Goal: Task Accomplishment & Management: Manage account settings

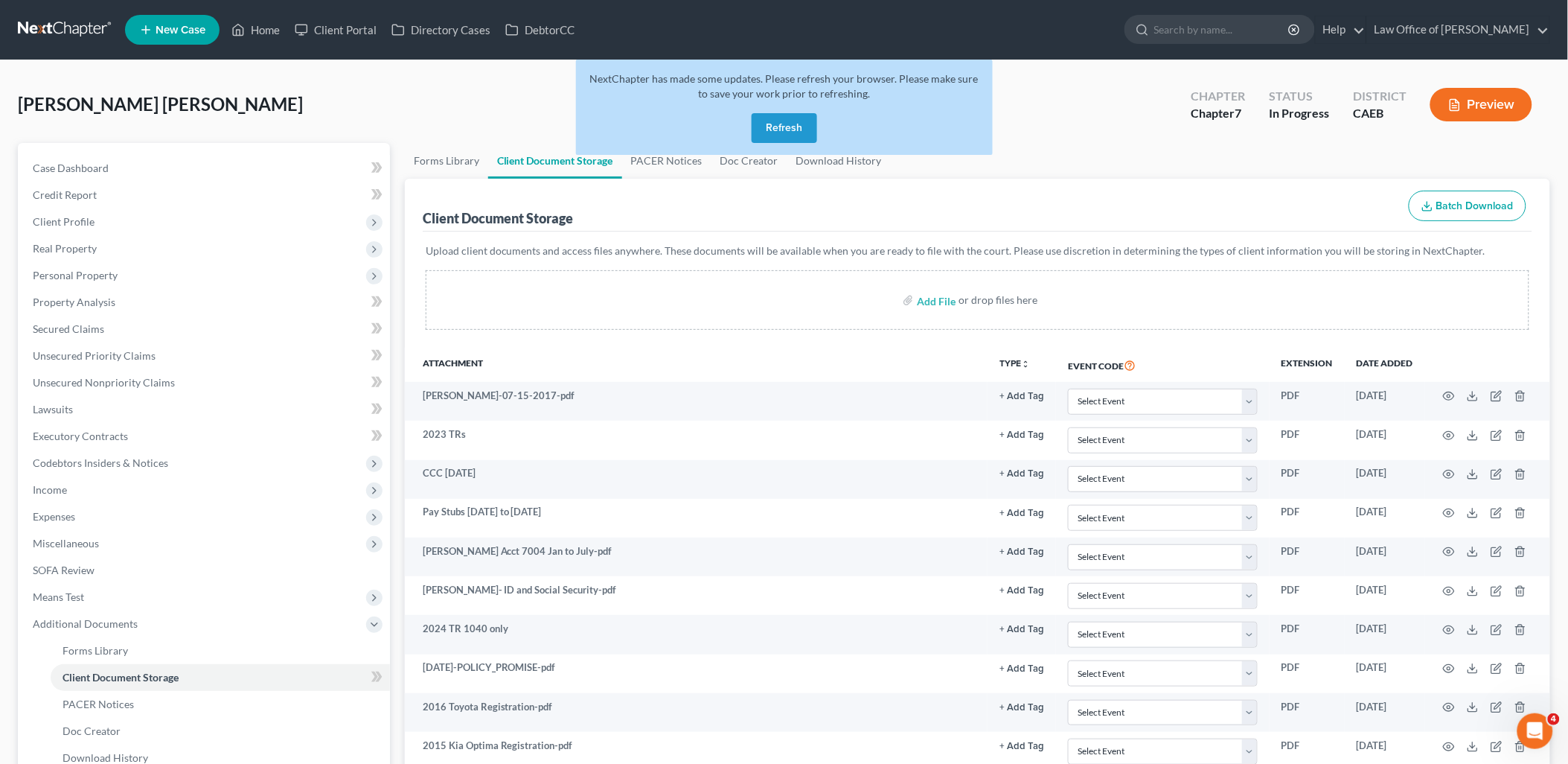
click at [780, 133] on button "Refresh" at bounding box center [784, 128] width 65 height 29
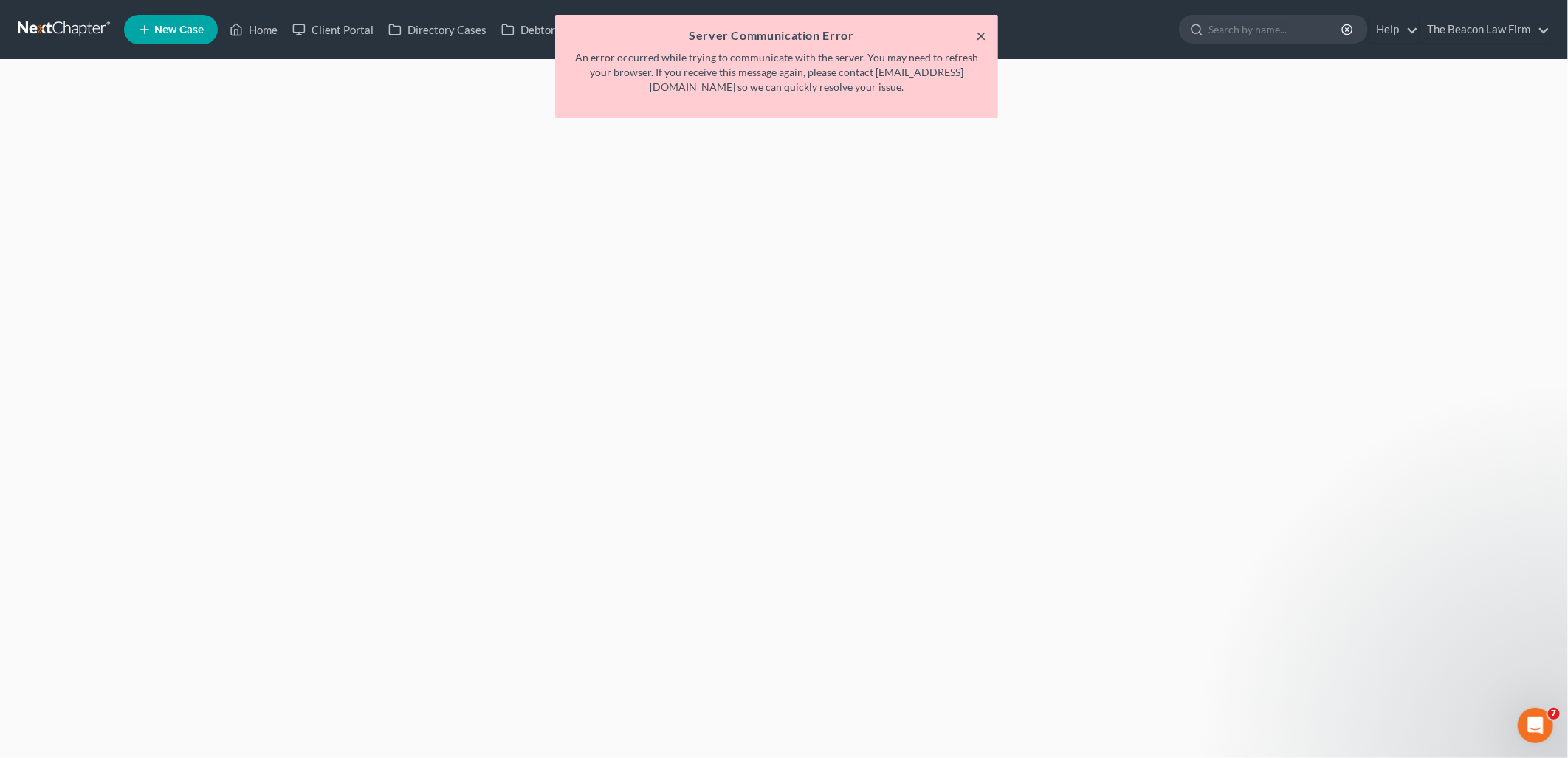
click at [982, 29] on button "×" at bounding box center [981, 35] width 10 height 18
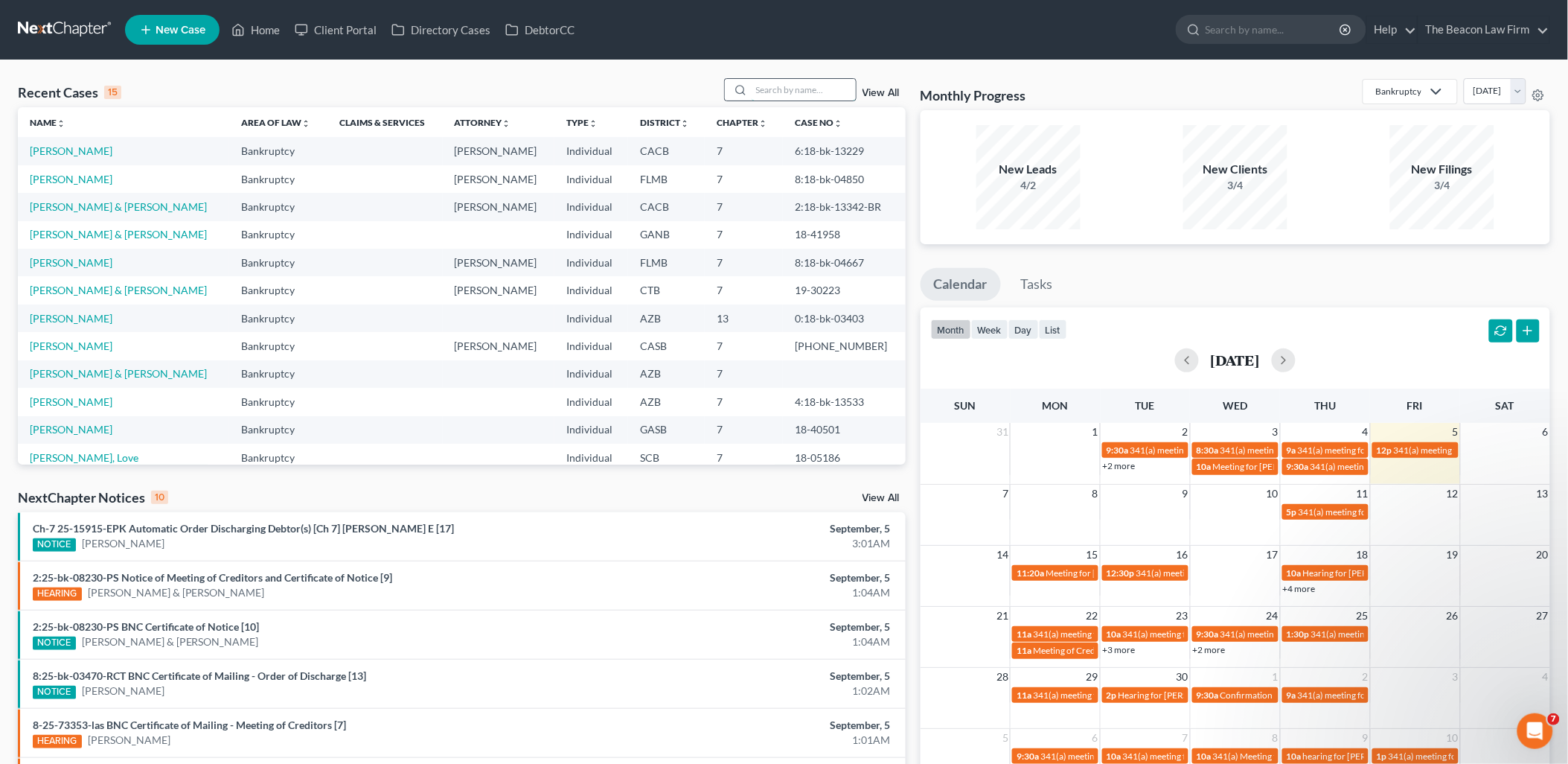
click at [785, 94] on input "search" at bounding box center [803, 89] width 104 height 22
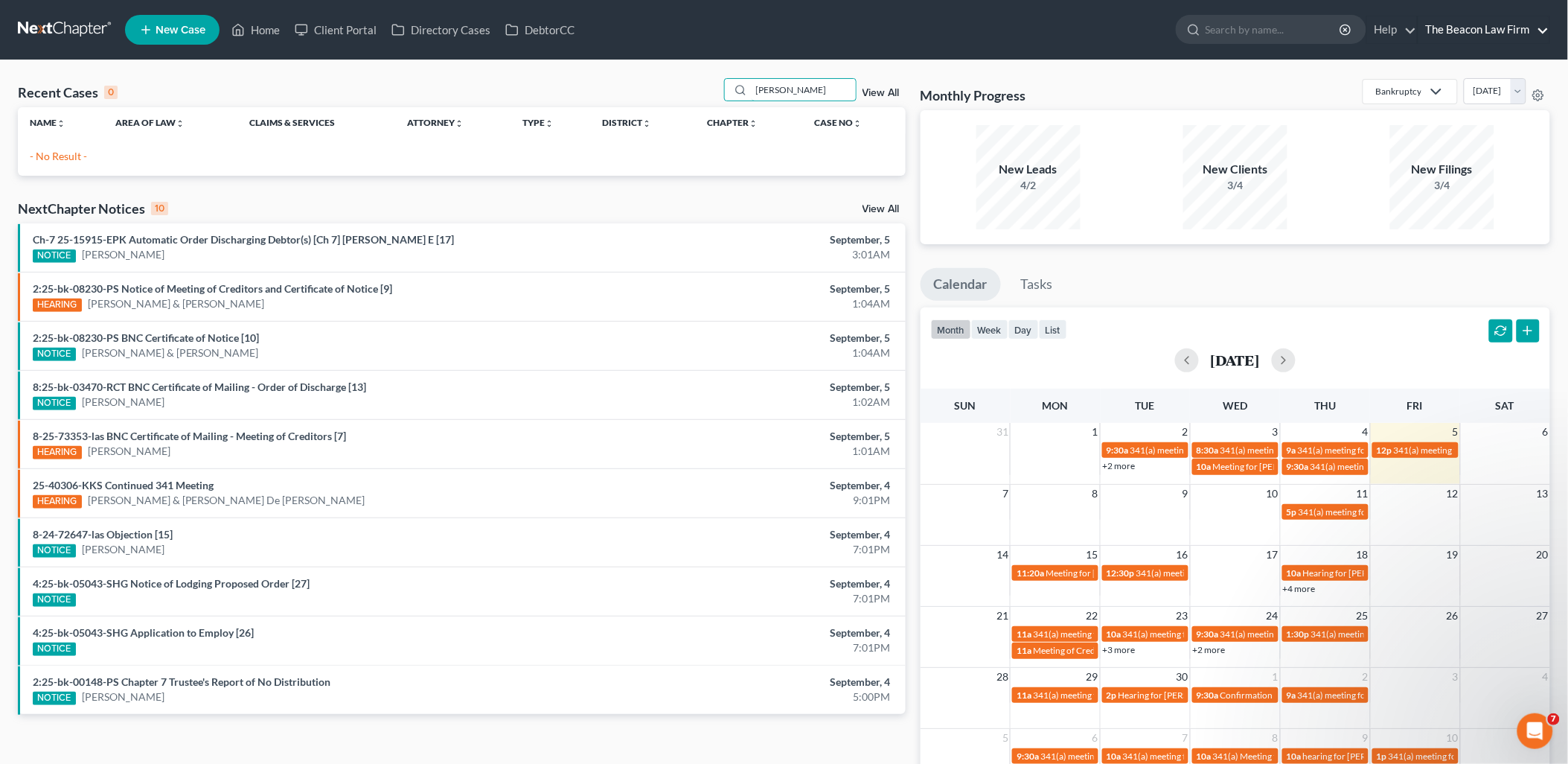
type input "soliz"
click at [1526, 29] on link "The Beacon Law Firm" at bounding box center [1484, 29] width 131 height 27
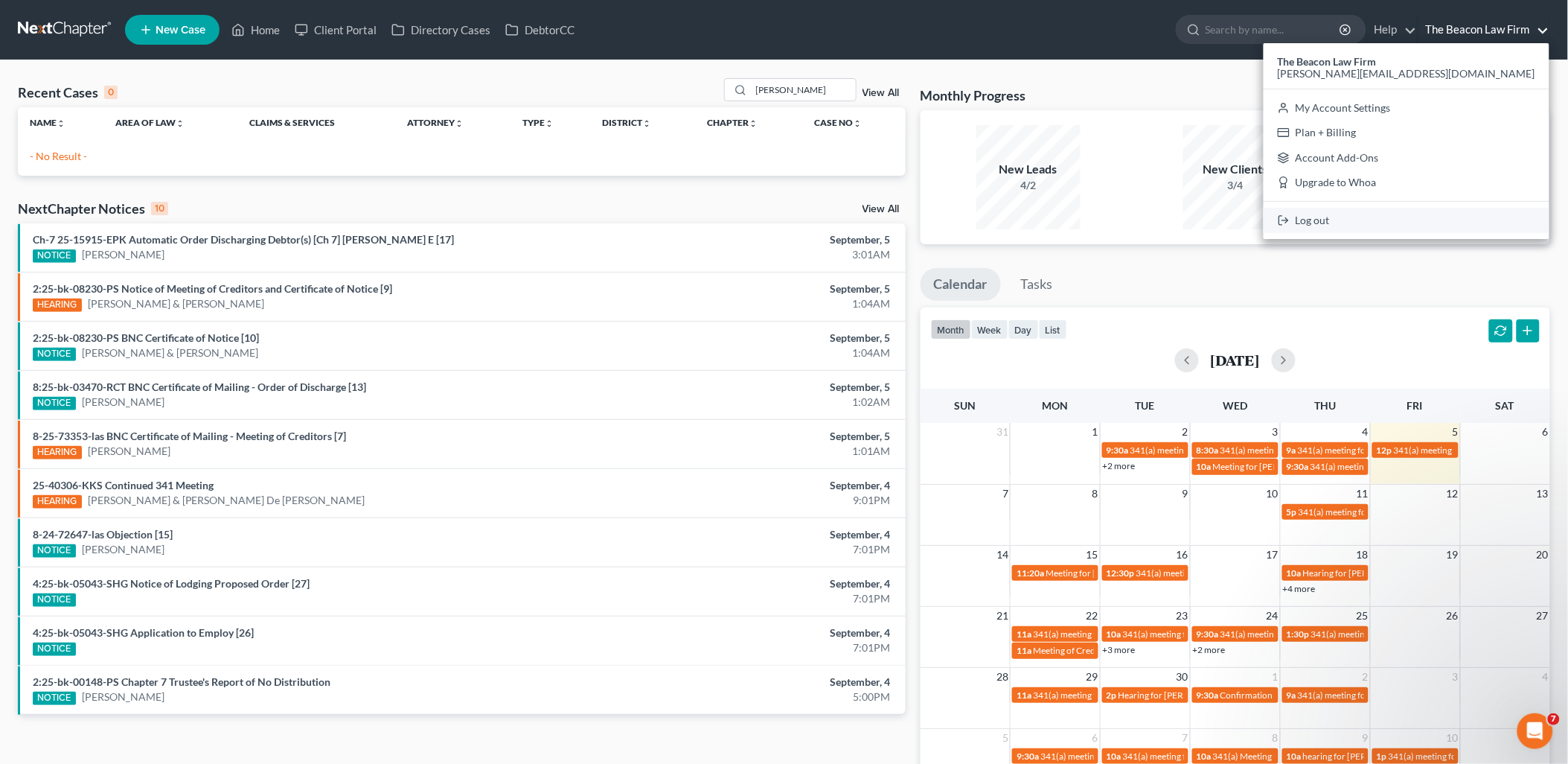
click at [1458, 218] on link "Log out" at bounding box center [1406, 220] width 286 height 26
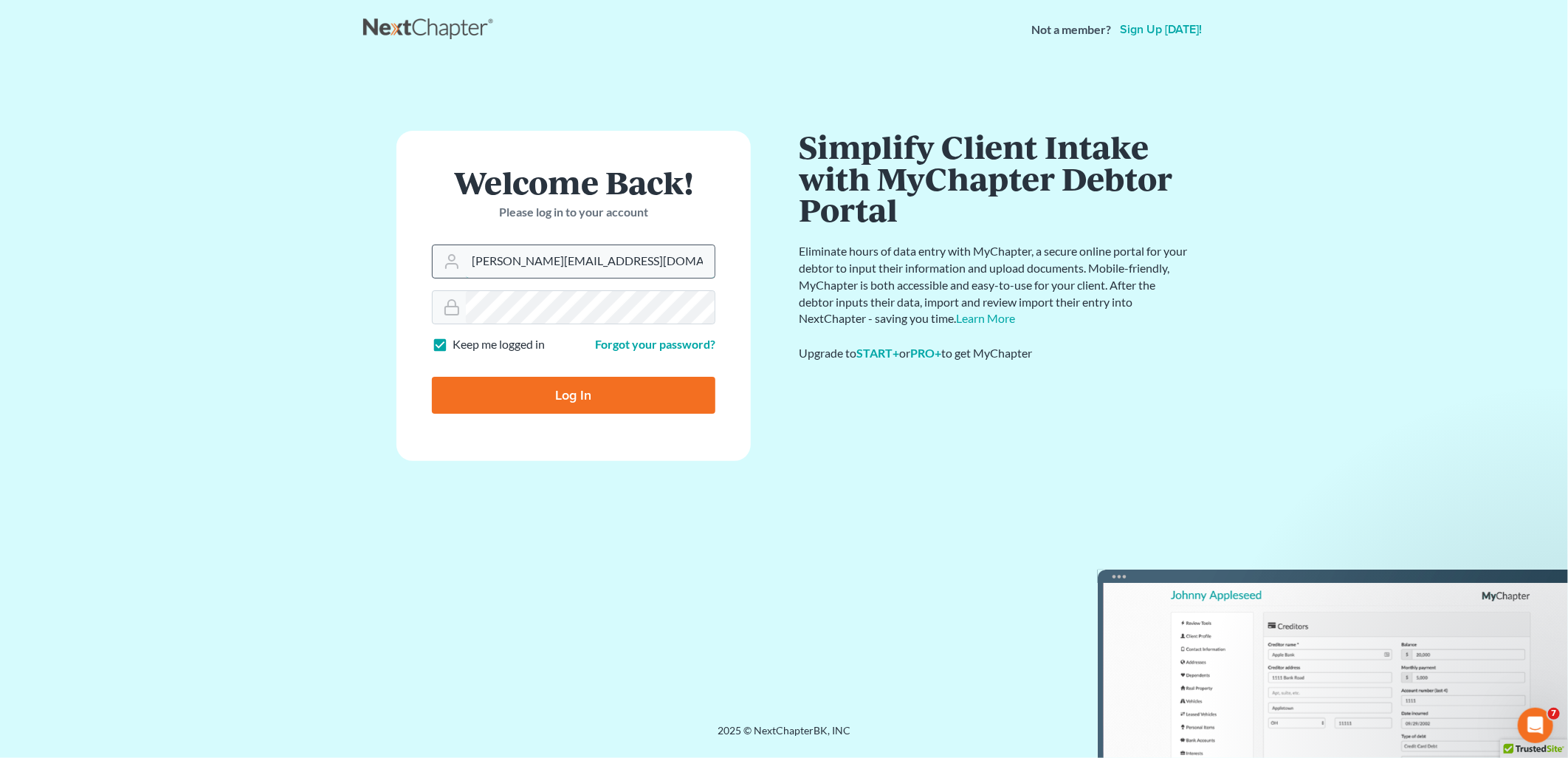
click at [601, 261] on input "[PERSON_NAME][EMAIL_ADDRESS][DOMAIN_NAME]" at bounding box center [590, 261] width 249 height 33
type input "[EMAIL_ADDRESS][DOMAIN_NAME]"
click at [555, 395] on input "Log In" at bounding box center [574, 394] width 284 height 37
type input "Thinking..."
